Goal: Task Accomplishment & Management: Manage account settings

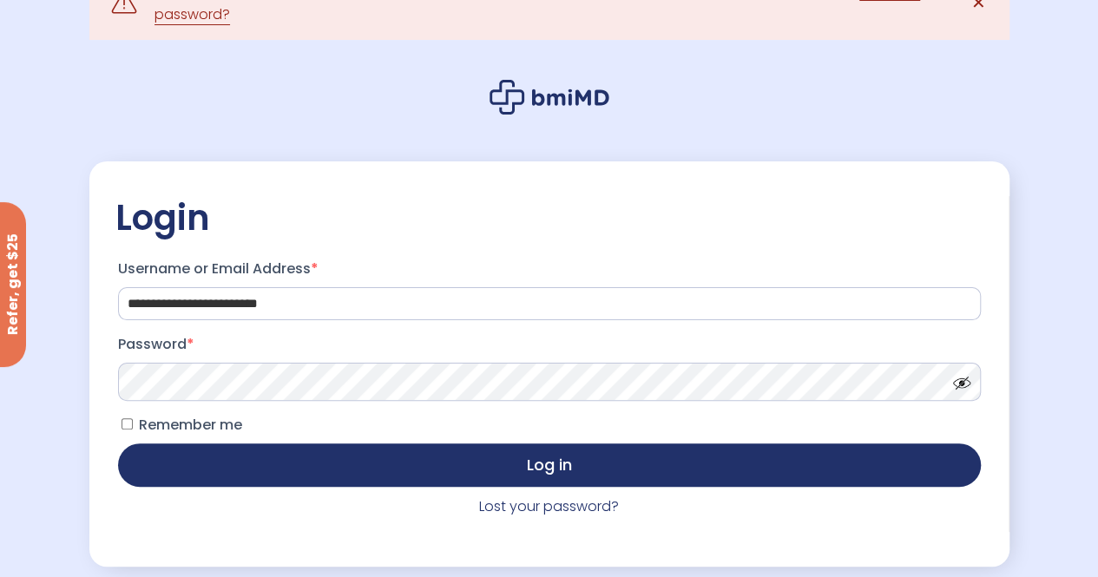
scroll to position [45, 0]
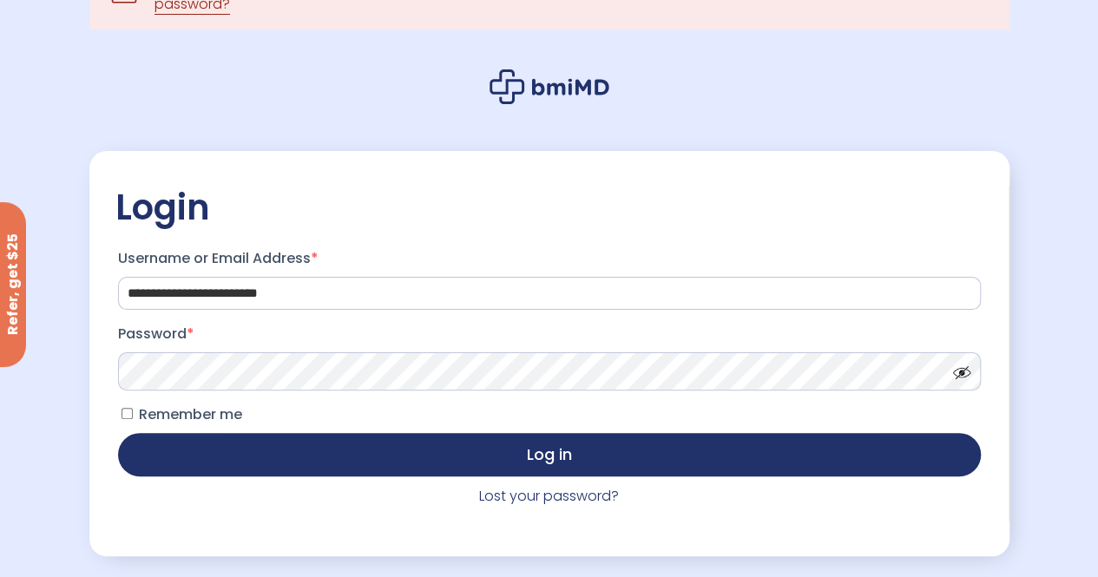
click at [962, 375] on span at bounding box center [957, 368] width 26 height 13
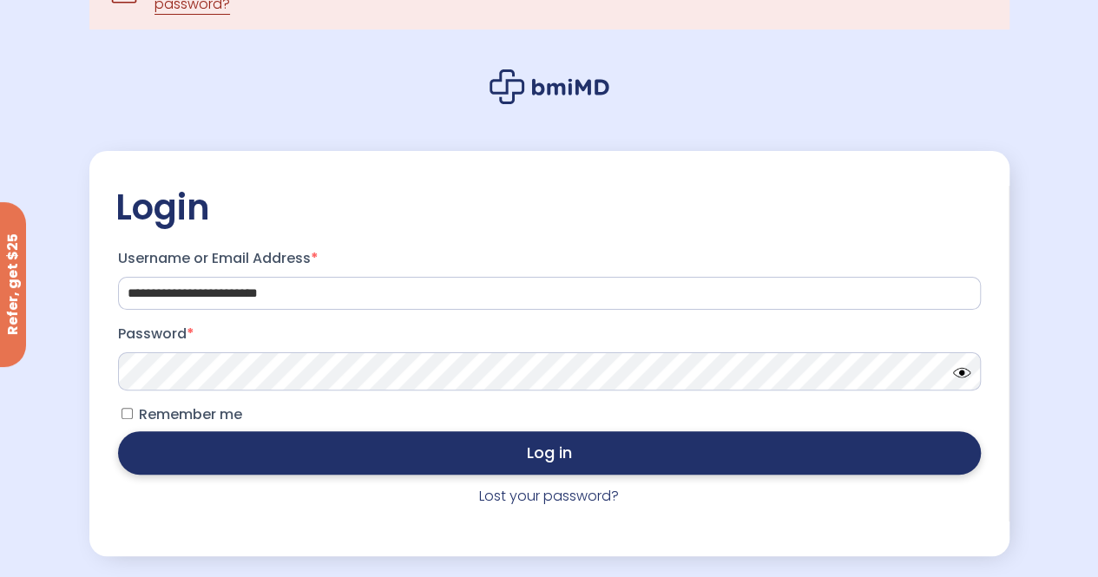
click at [647, 454] on button "Log in" at bounding box center [549, 452] width 863 height 43
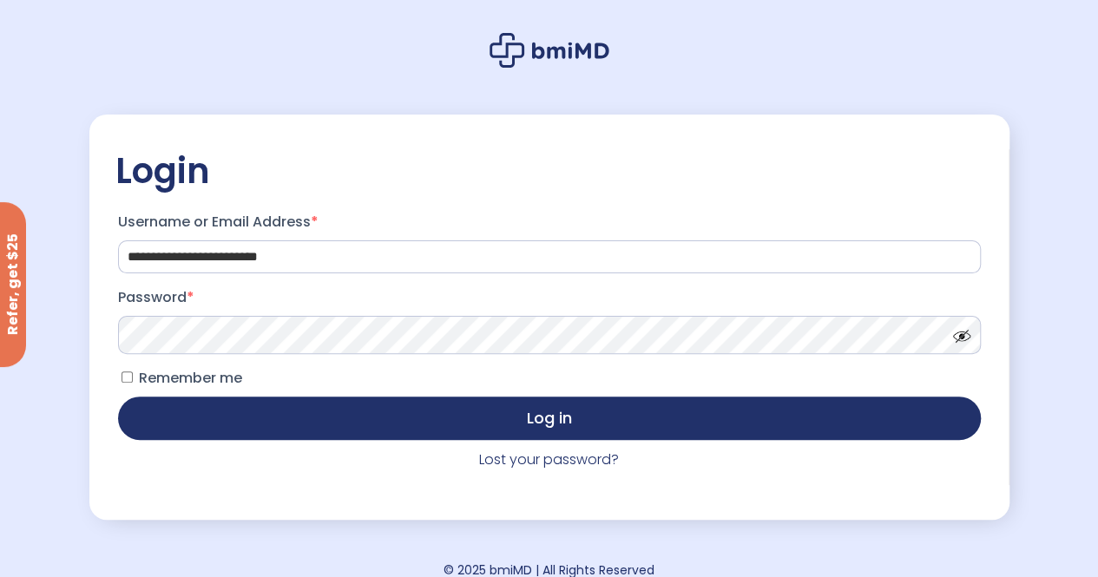
scroll to position [82, 0]
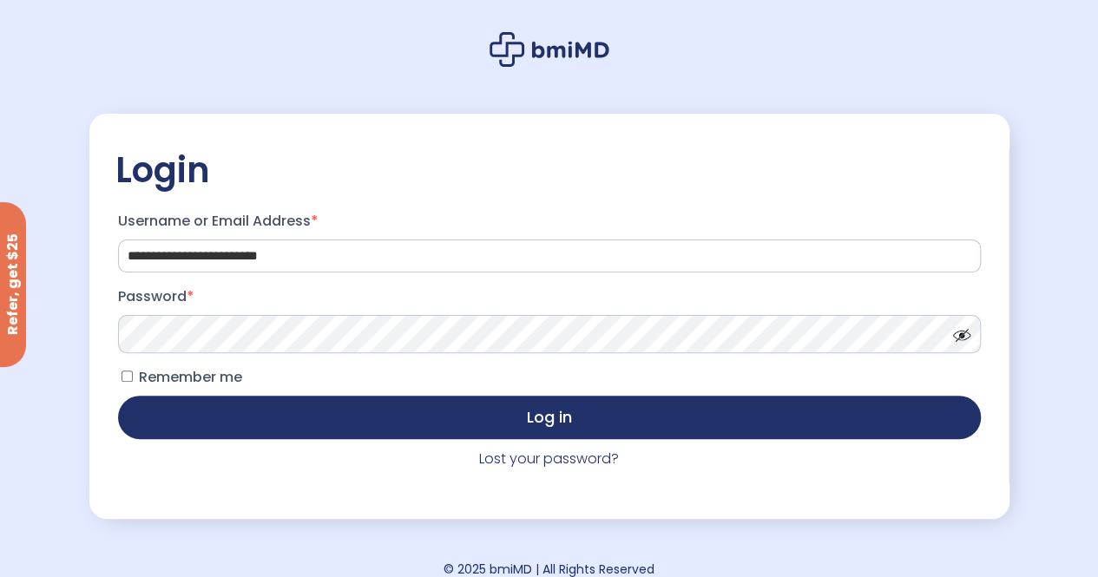
click at [961, 331] on span at bounding box center [957, 331] width 26 height 13
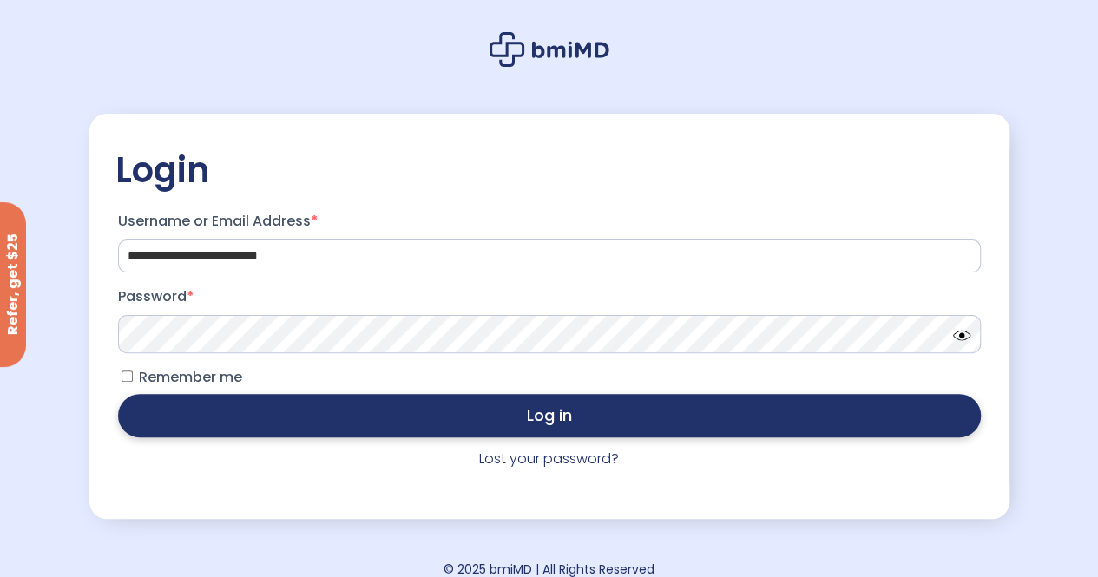
click at [616, 433] on button "Log in" at bounding box center [549, 415] width 863 height 43
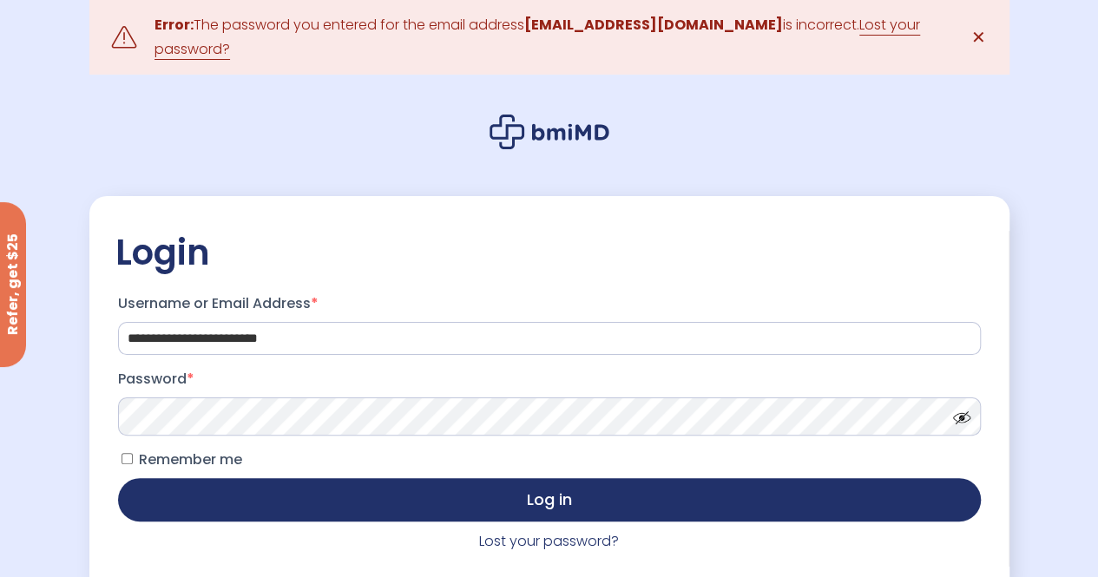
scroll to position [101, 0]
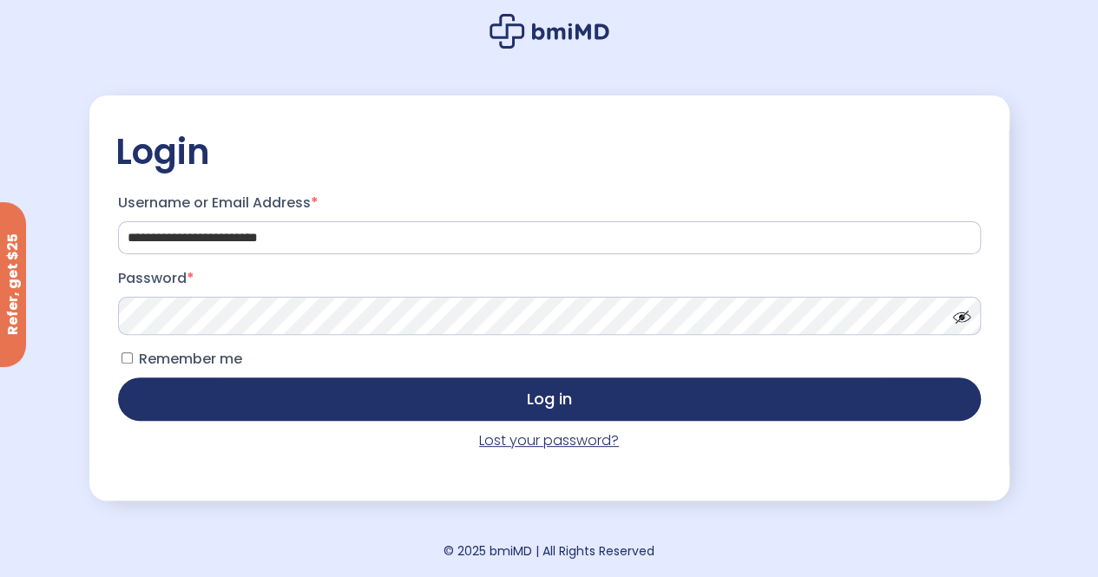
click at [536, 442] on link "Lost your password?" at bounding box center [549, 440] width 140 height 20
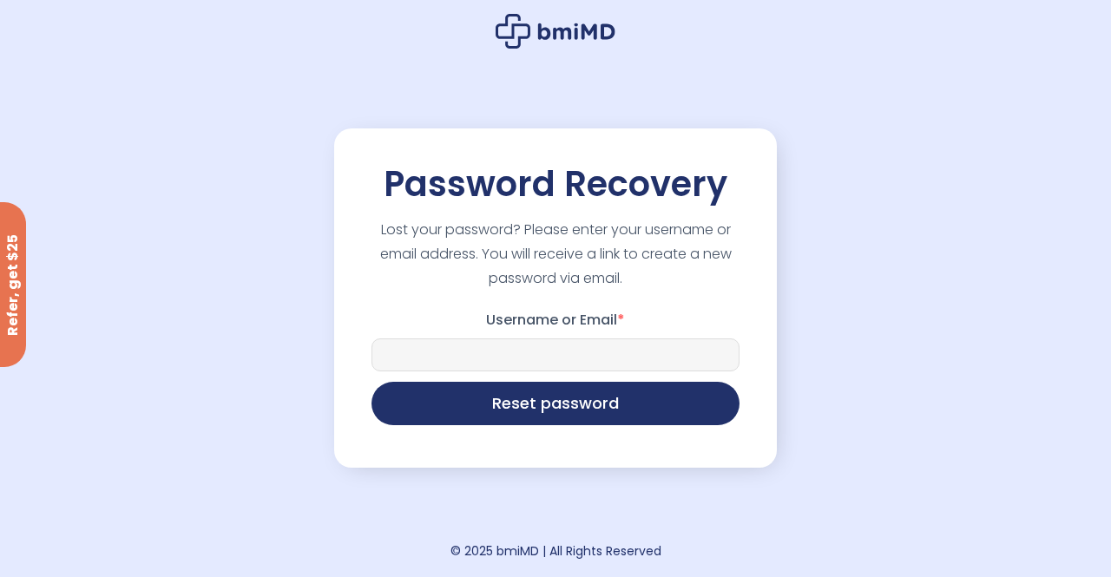
click at [535, 358] on input "Username or Email *" at bounding box center [555, 354] width 368 height 33
type input "**********"
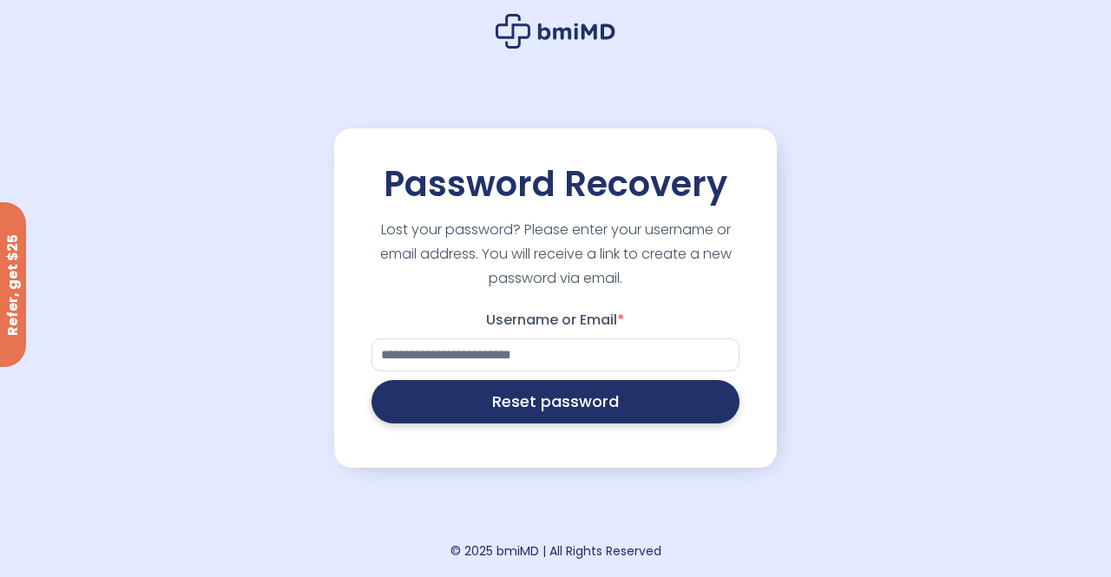
click at [578, 404] on button "Reset password" at bounding box center [555, 401] width 368 height 43
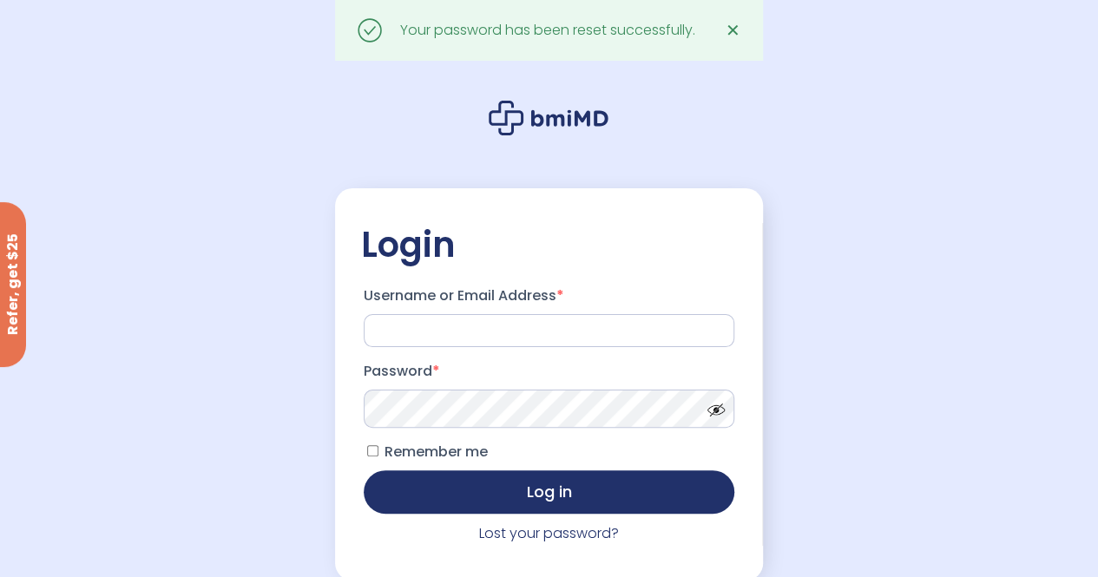
type input "**********"
click at [718, 412] on span at bounding box center [712, 405] width 26 height 13
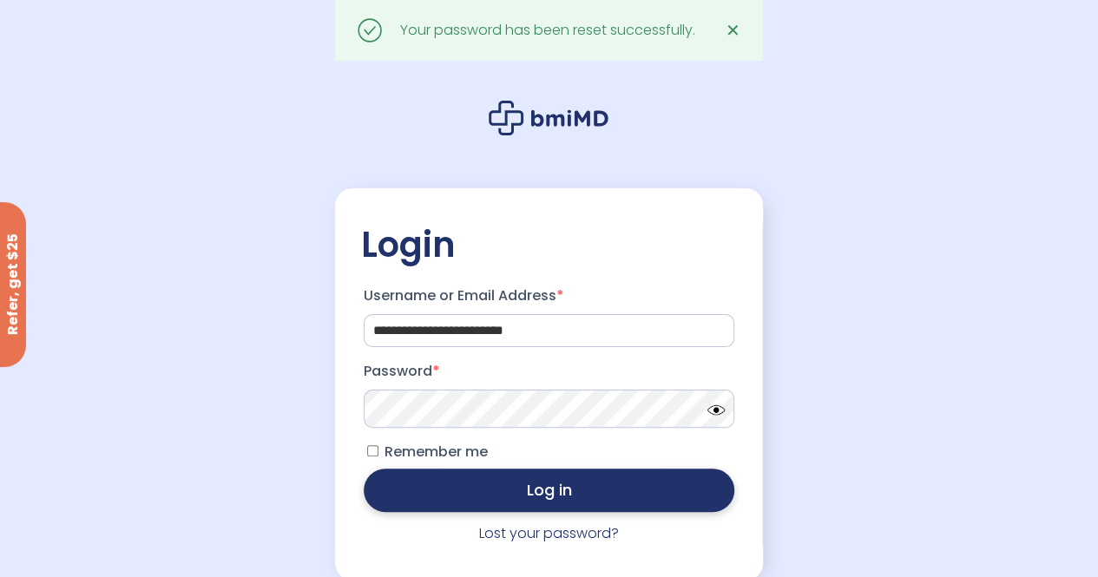
click at [587, 499] on button "Log in" at bounding box center [549, 490] width 371 height 43
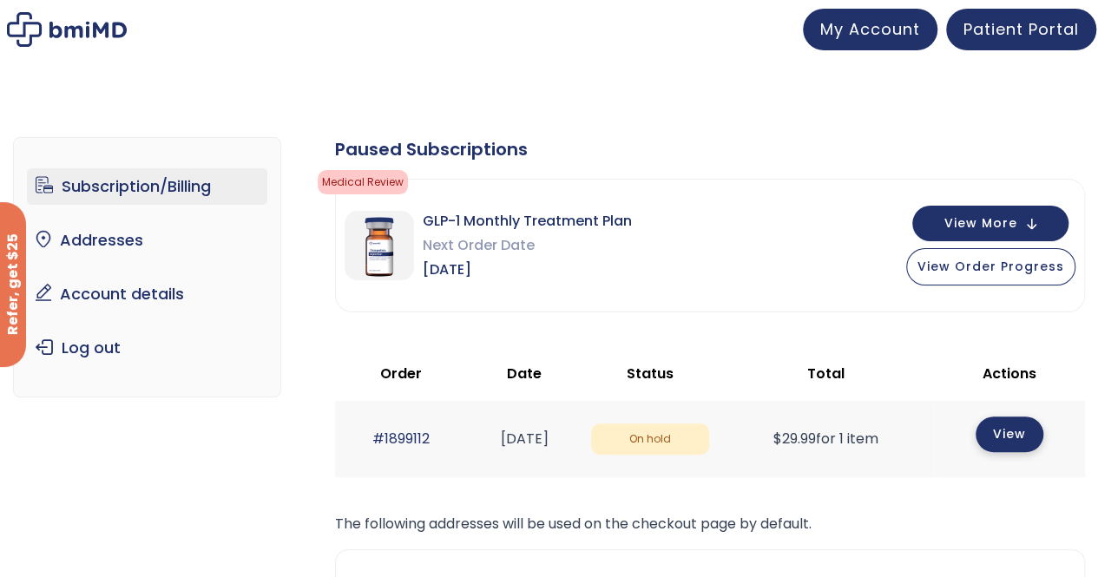
click at [1029, 428] on link "View" at bounding box center [1009, 435] width 68 height 36
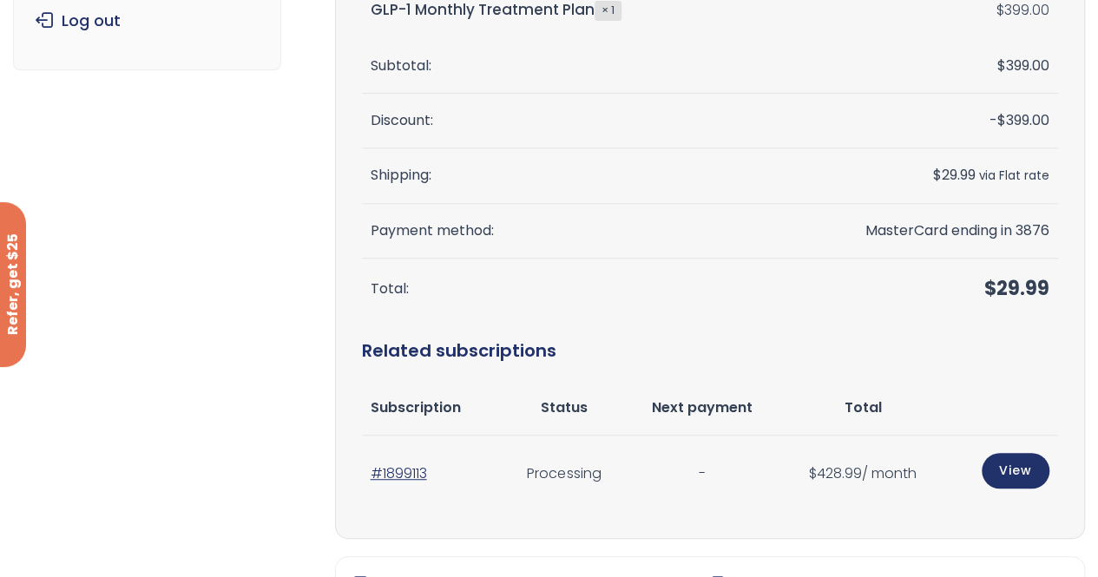
scroll to position [397, 0]
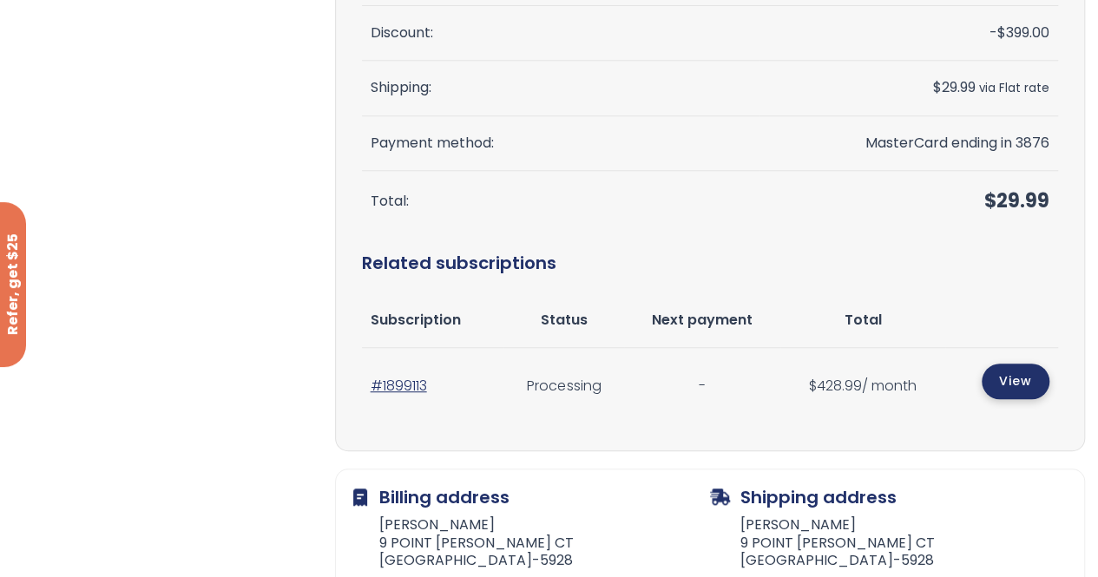
click at [1000, 377] on link "View" at bounding box center [1015, 382] width 68 height 36
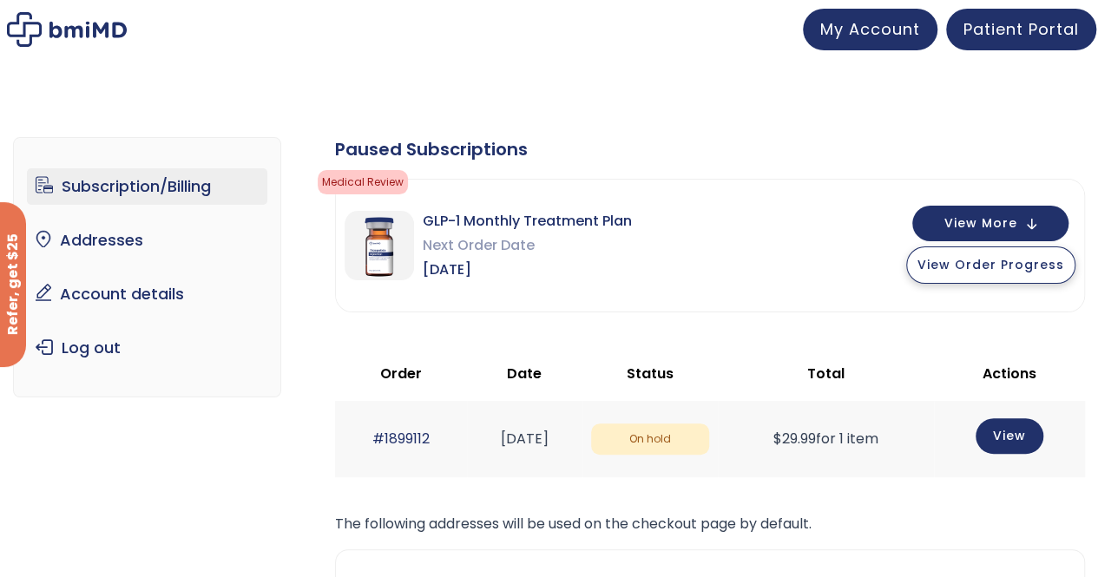
click at [981, 266] on span "View Order Progress" at bounding box center [990, 264] width 147 height 17
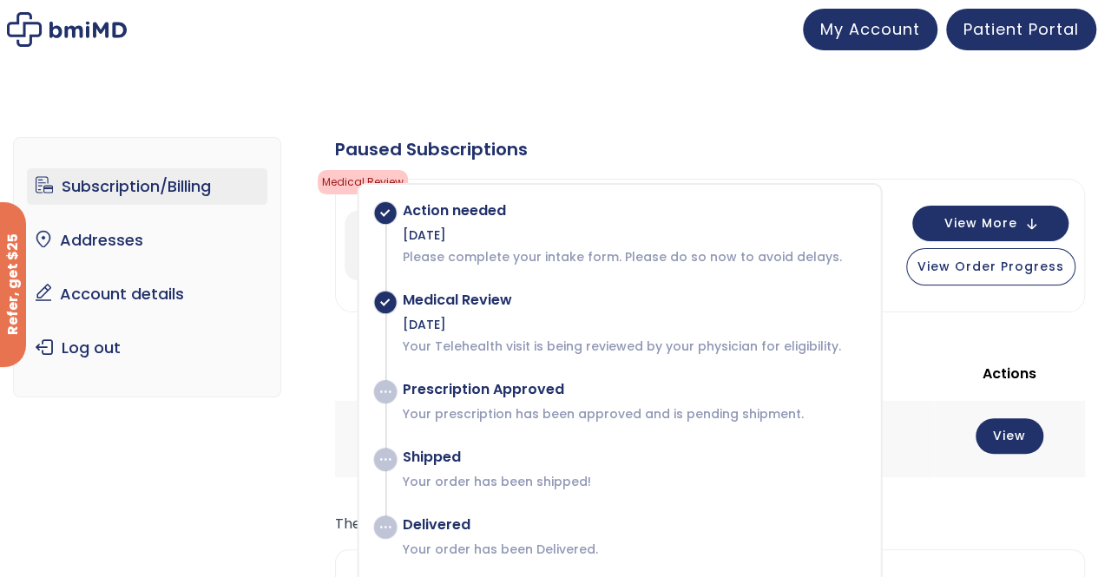
click at [698, 90] on div "Subscription/Billing bmiRewards Addresses Account details Submit a Review Log o…" at bounding box center [549, 476] width 1098 height 801
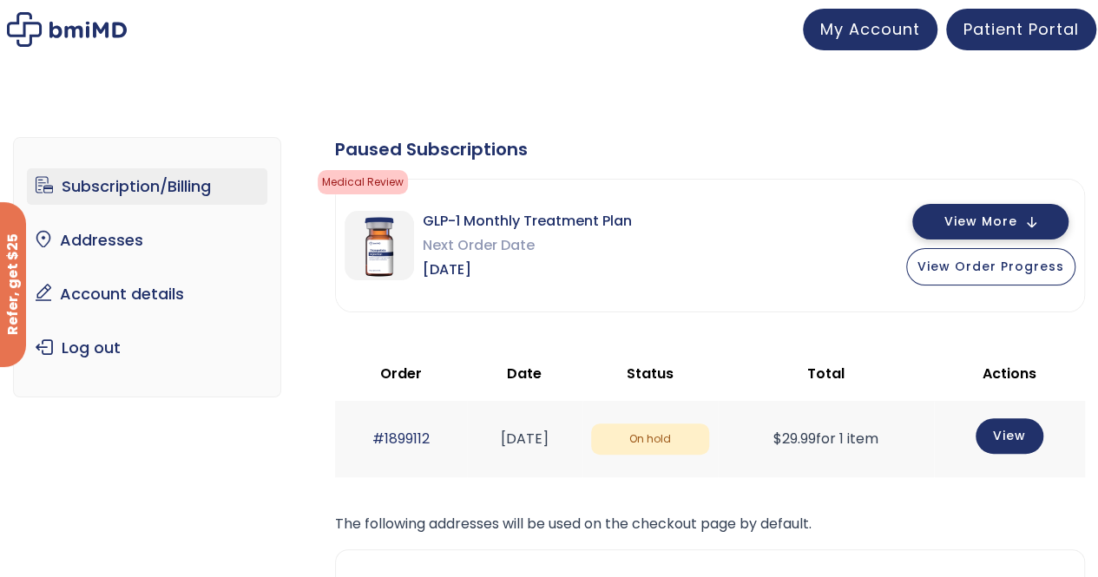
click at [1029, 225] on button "View More" at bounding box center [990, 222] width 156 height 36
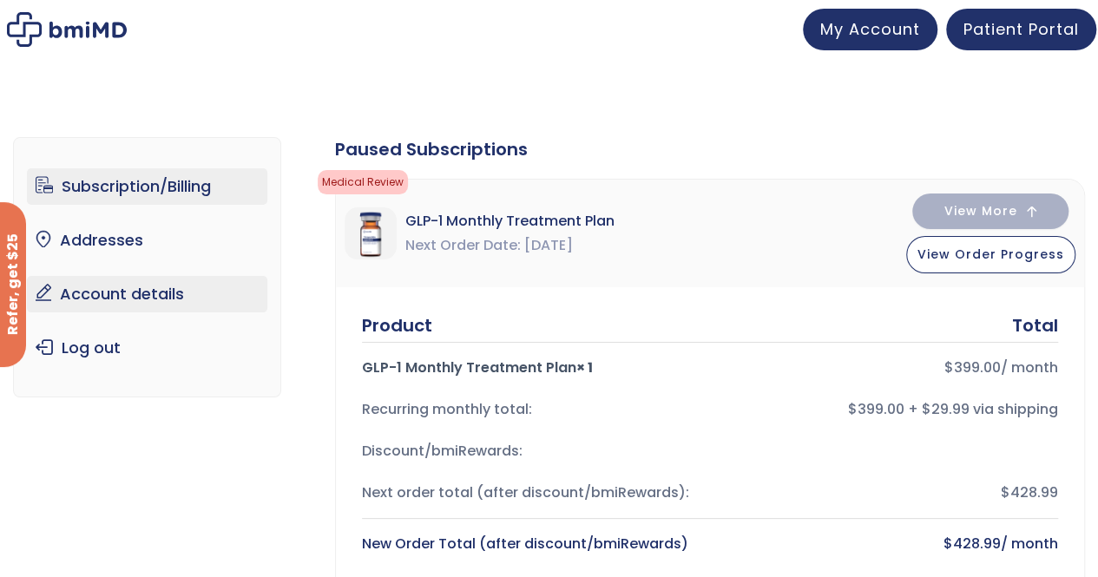
click at [128, 294] on link "Account details" at bounding box center [147, 294] width 240 height 36
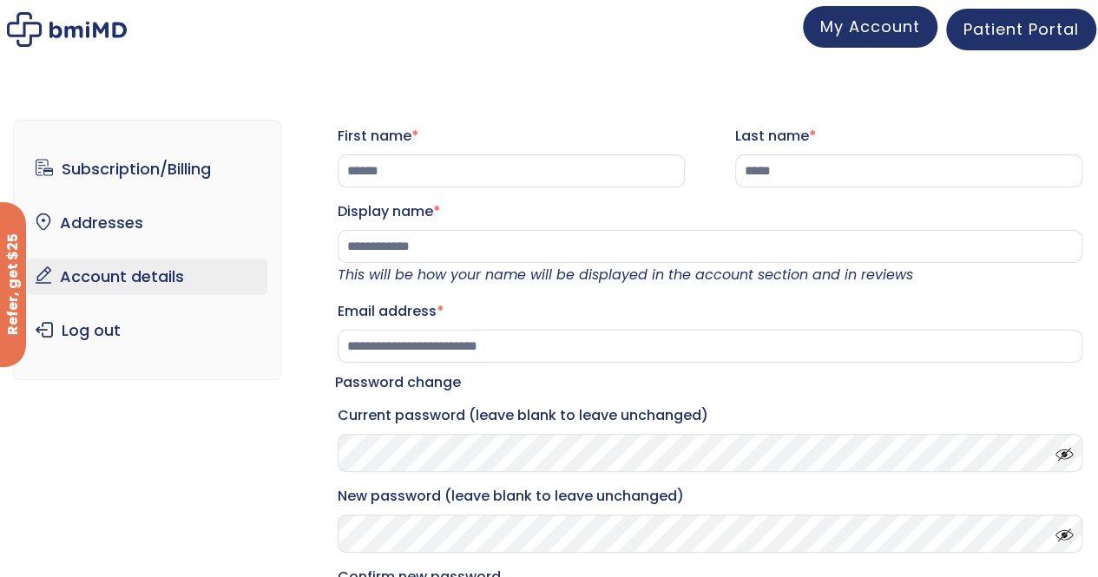
click at [861, 30] on span "My Account" at bounding box center [870, 27] width 100 height 22
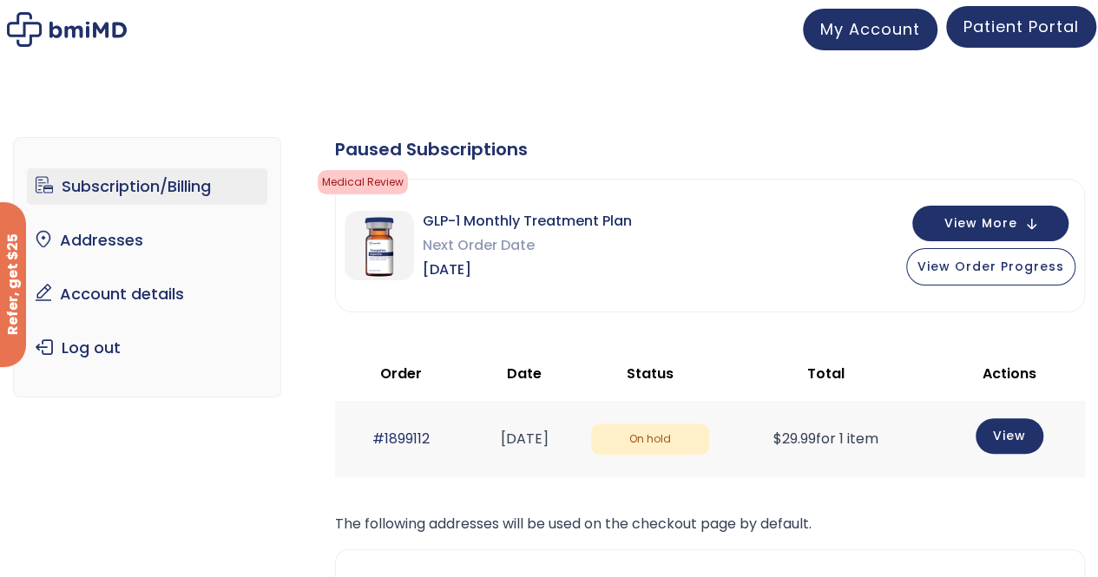
click at [1011, 30] on span "Patient Portal" at bounding box center [1020, 27] width 115 height 22
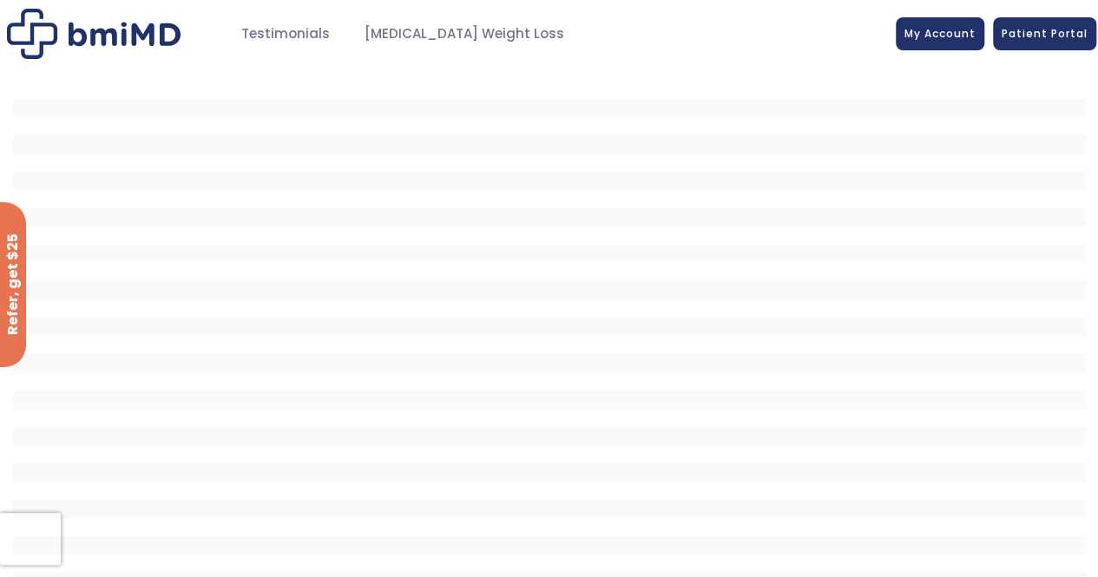
scroll to position [24, 0]
